Goal: Task Accomplishment & Management: Complete application form

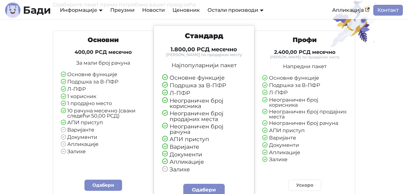
scroll to position [1477, 0]
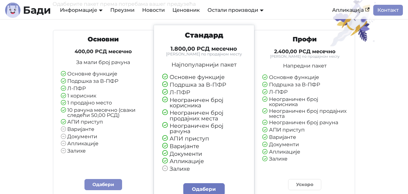
click at [201, 183] on link "Одабери" at bounding box center [203, 189] width 41 height 12
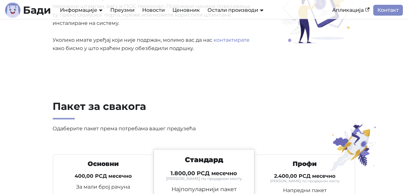
scroll to position [1344, 0]
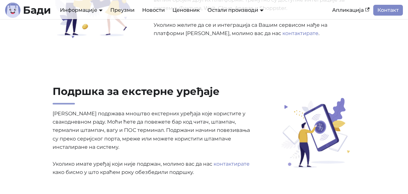
scroll to position [1241, 0]
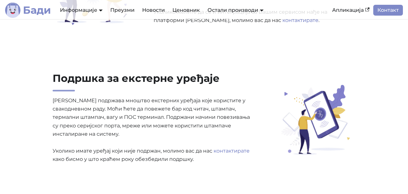
click at [42, 14] on b "Бади" at bounding box center [37, 10] width 28 height 10
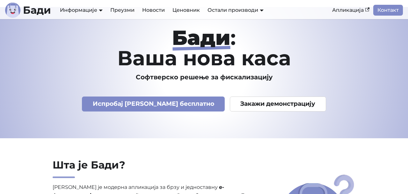
scroll to position [13, 0]
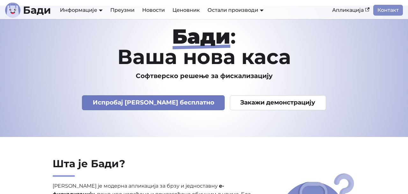
click at [168, 103] on link "Испробај Бади бесплатно" at bounding box center [153, 102] width 143 height 15
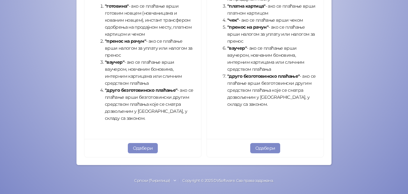
scroll to position [269, 0]
click at [261, 150] on button "Одабери" at bounding box center [266, 149] width 30 height 10
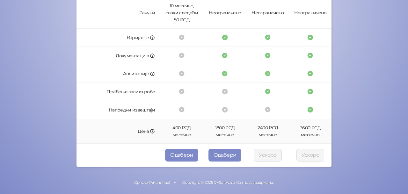
scroll to position [220, 0]
click at [227, 155] on button "Одабери" at bounding box center [225, 155] width 33 height 13
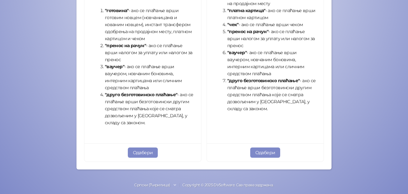
scroll to position [267, 0]
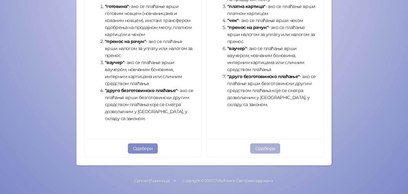
click at [264, 144] on button "Одабери" at bounding box center [266, 149] width 30 height 10
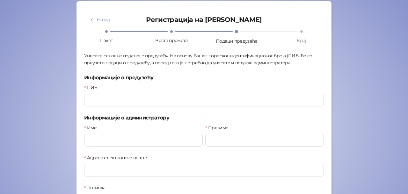
scroll to position [56, 0]
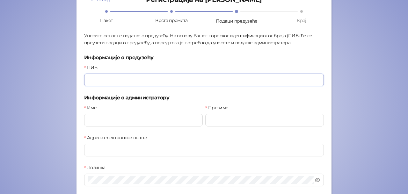
click at [176, 78] on input "ПИБ" at bounding box center [204, 80] width 240 height 13
drag, startPoint x: 105, startPoint y: 82, endPoint x: 81, endPoint y: 82, distance: 23.6
click at [81, 82] on form "Назад Регистрација на Бади Пакет Врста промета Подаци предузећа Крај Унесите ос…" at bounding box center [204, 113] width 255 height 264
paste input "*****"
type input "*********"
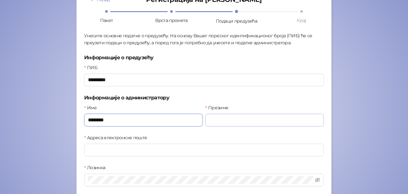
type input "********"
type input "*********"
type input "**********"
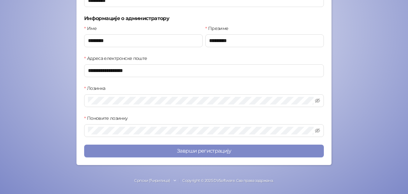
scroll to position [135, 0]
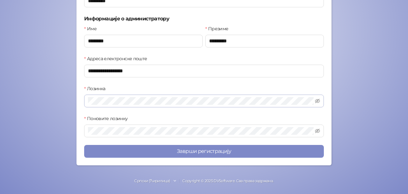
click at [132, 97] on span at bounding box center [204, 101] width 240 height 13
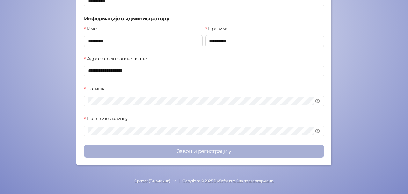
click at [160, 151] on button "Заврши регистрацију" at bounding box center [204, 151] width 240 height 13
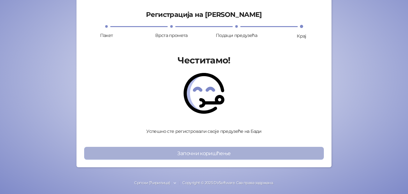
scroll to position [41, 0]
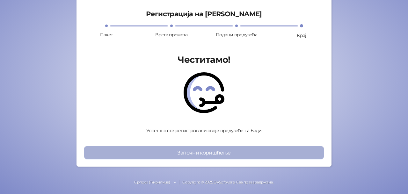
click at [170, 157] on button "Започни коришћење" at bounding box center [204, 152] width 240 height 13
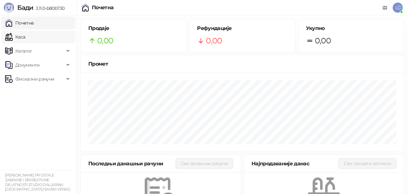
click at [25, 37] on link "Каса" at bounding box center [15, 37] width 20 height 13
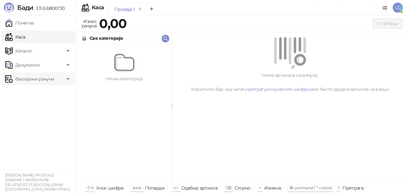
click at [37, 80] on span "Фискални рачуни" at bounding box center [34, 79] width 39 height 13
click at [374, 34] on div "Нема артикала на рачуну. Користите бар код читач, претрагу или унесите шифру ка…" at bounding box center [290, 65] width 236 height 66
click at [150, 41] on div "Све категорије" at bounding box center [124, 38] width 95 height 12
click at [150, 40] on div "Све категорије" at bounding box center [124, 38] width 95 height 12
click at [106, 189] on div "Унос шифре" at bounding box center [110, 188] width 28 height 8
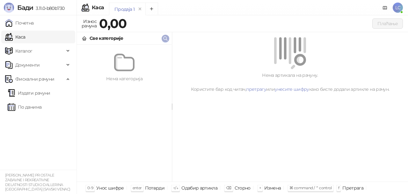
click at [166, 38] on icon "button" at bounding box center [165, 38] width 5 height 5
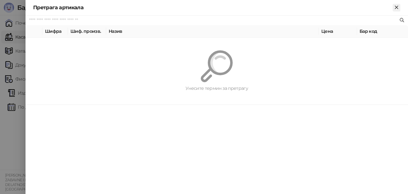
click at [398, 7] on icon "Close" at bounding box center [396, 7] width 3 height 3
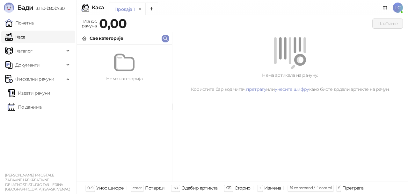
click at [399, 7] on span "LC" at bounding box center [398, 8] width 10 height 10
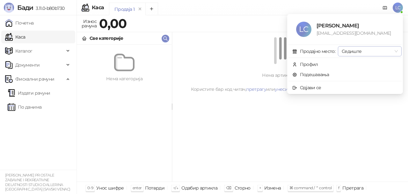
click at [370, 51] on span "Седиште" at bounding box center [370, 52] width 56 height 10
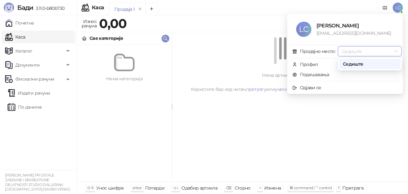
click at [370, 51] on span "Седиште" at bounding box center [370, 52] width 56 height 10
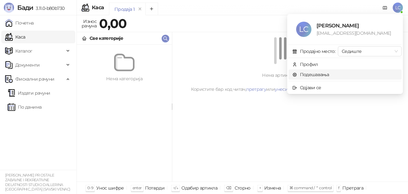
click at [320, 76] on link "Подешавања" at bounding box center [311, 75] width 37 height 6
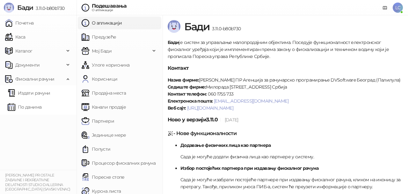
click at [117, 21] on link "О апликацији" at bounding box center [102, 23] width 40 height 13
click at [123, 52] on span "Мој Бади" at bounding box center [116, 51] width 69 height 13
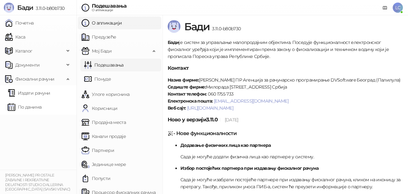
click at [120, 64] on link "Подешавања" at bounding box center [104, 65] width 40 height 13
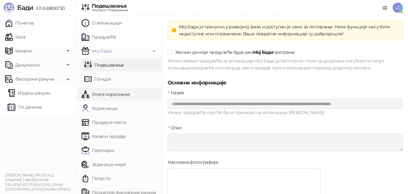
click at [109, 94] on link "Улоге корисника" at bounding box center [106, 94] width 48 height 13
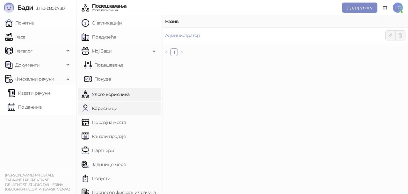
click at [105, 110] on link "Корисници" at bounding box center [100, 108] width 36 height 13
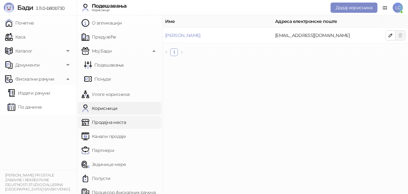
click at [99, 124] on link "Продајна места" at bounding box center [104, 122] width 44 height 13
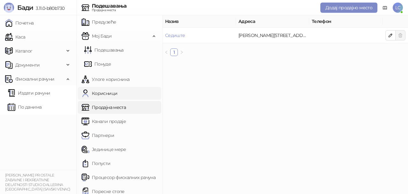
scroll to position [18, 0]
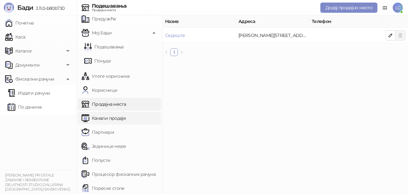
click at [106, 115] on link "Канали продаје" at bounding box center [104, 118] width 44 height 13
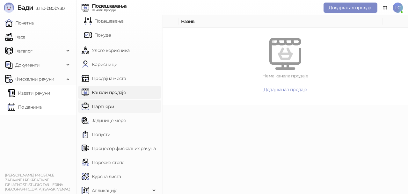
scroll to position [45, 0]
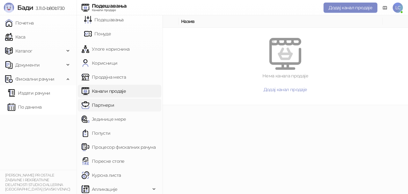
click at [105, 106] on link "Партнери" at bounding box center [98, 105] width 33 height 13
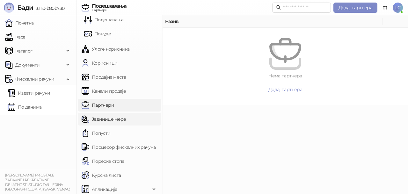
click at [104, 121] on link "Јединице мере" at bounding box center [104, 119] width 45 height 13
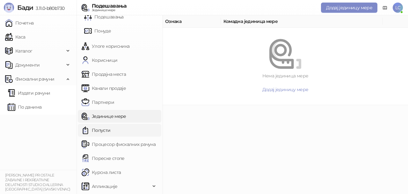
scroll to position [48, 0]
click at [104, 145] on link "Процесор фискалних рачуна" at bounding box center [119, 144] width 74 height 13
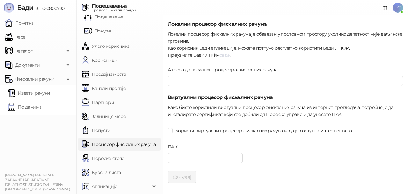
click at [225, 55] on link "овде" at bounding box center [225, 55] width 11 height 6
